Goal: Navigation & Orientation: Find specific page/section

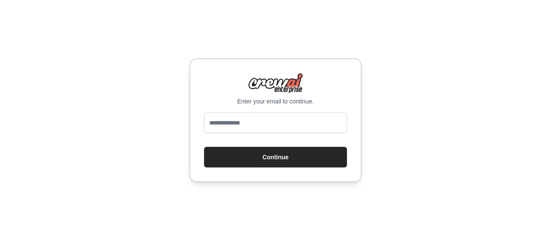
type input "**********"
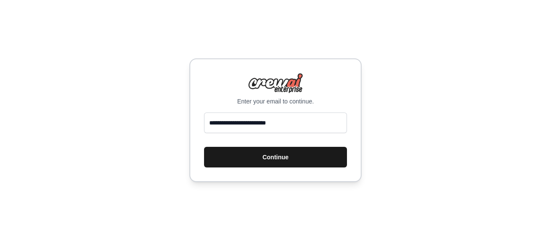
click at [259, 160] on button "Continue" at bounding box center [275, 157] width 143 height 21
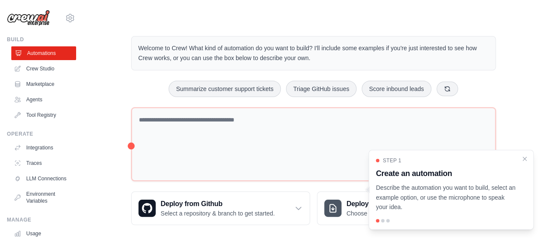
click at [30, 47] on link "Automations" at bounding box center [43, 53] width 65 height 14
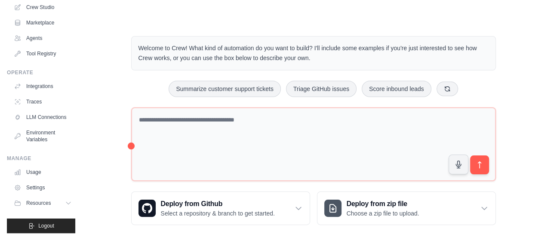
scroll to position [68, 0]
click at [42, 189] on link "Settings" at bounding box center [43, 188] width 65 height 14
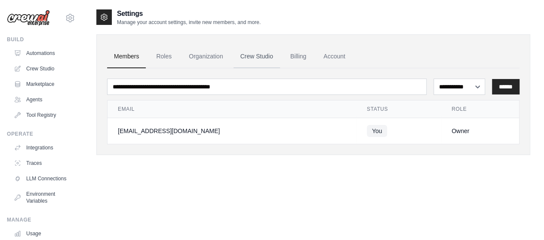
click at [259, 56] on link "Crew Studio" at bounding box center [257, 56] width 46 height 23
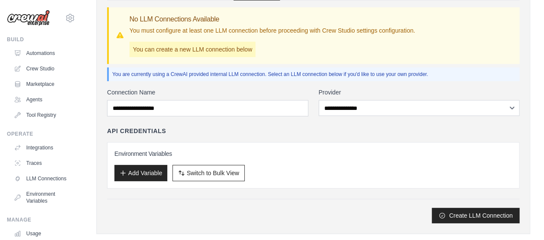
scroll to position [71, 0]
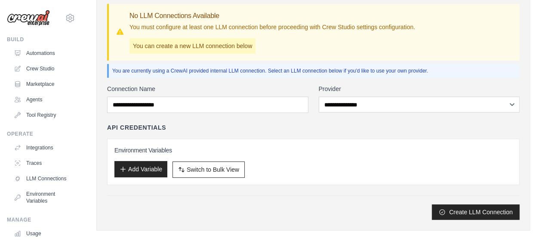
click at [147, 171] on button "Add Variable" at bounding box center [140, 169] width 53 height 16
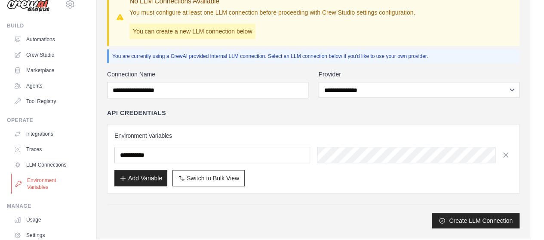
scroll to position [57, 0]
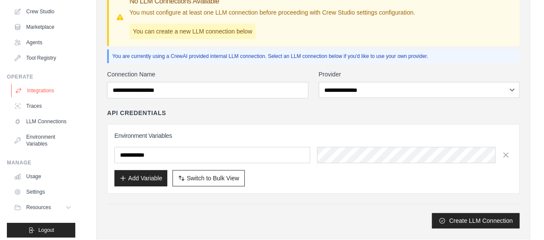
click at [44, 91] on link "Integrations" at bounding box center [43, 91] width 65 height 14
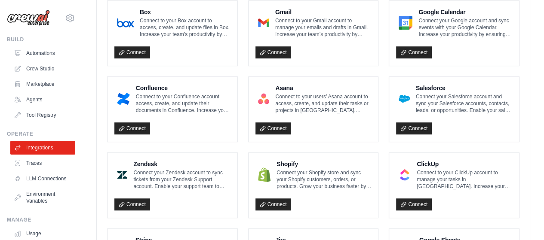
scroll to position [258, 0]
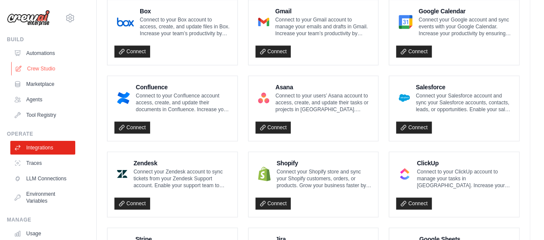
click at [48, 68] on link "Crew Studio" at bounding box center [43, 69] width 65 height 14
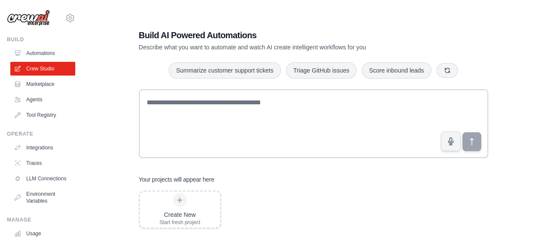
scroll to position [17, 0]
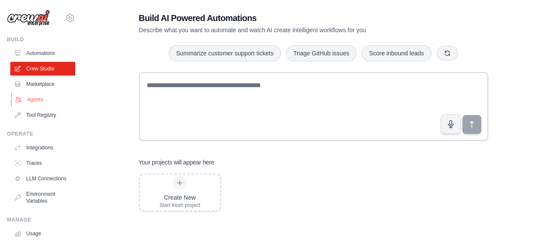
click at [42, 100] on link "Agents" at bounding box center [43, 100] width 65 height 14
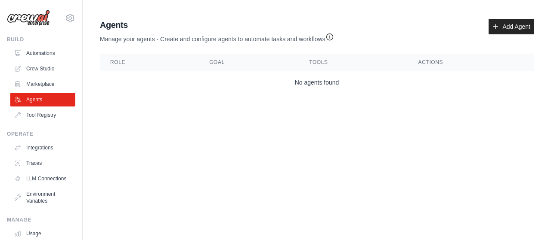
click at [330, 34] on icon "button" at bounding box center [329, 37] width 9 height 9
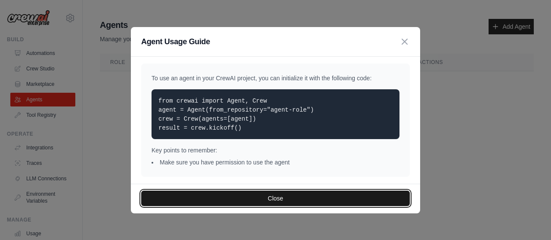
click at [287, 201] on button "Close" at bounding box center [275, 198] width 268 height 15
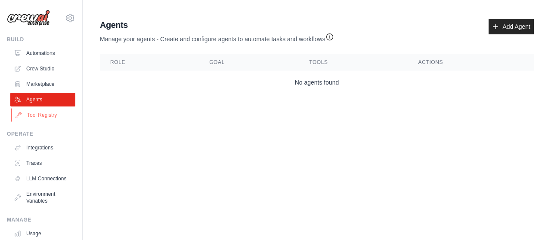
click at [40, 119] on link "Tool Registry" at bounding box center [43, 115] width 65 height 14
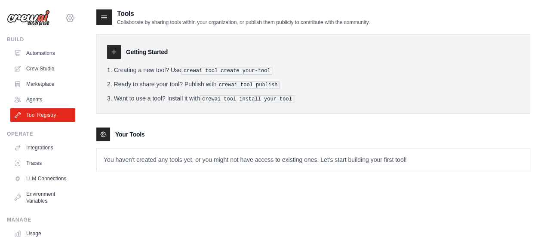
click at [65, 18] on icon at bounding box center [70, 18] width 10 height 10
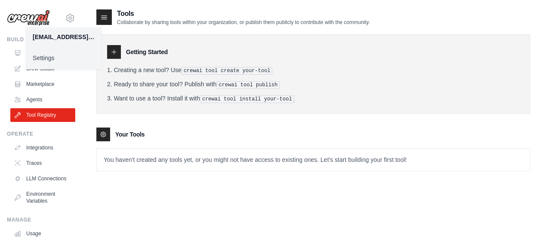
click at [47, 55] on link "Settings" at bounding box center [64, 57] width 76 height 15
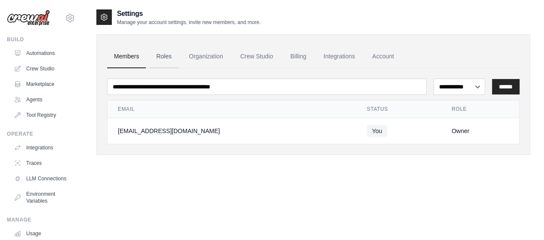
click at [160, 55] on link "Roles" at bounding box center [163, 56] width 29 height 23
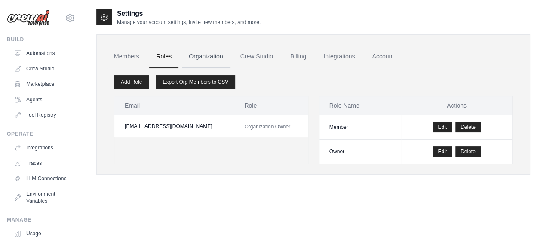
click at [205, 58] on link "Organization" at bounding box center [206, 56] width 48 height 23
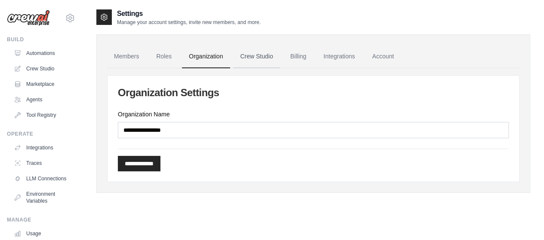
click at [274, 55] on link "Crew Studio" at bounding box center [257, 56] width 46 height 23
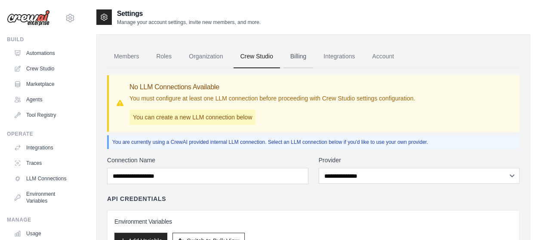
click at [297, 51] on link "Billing" at bounding box center [299, 56] width 30 height 23
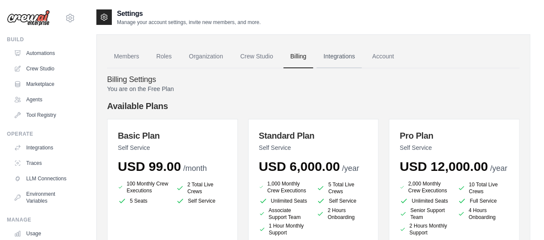
click at [345, 58] on link "Integrations" at bounding box center [339, 56] width 45 height 23
